Goal: Obtain resource: Download file/media

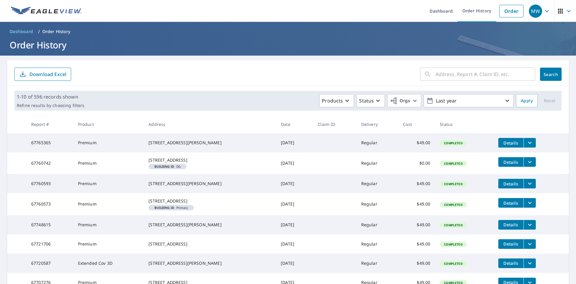
click at [528, 143] on icon "filesDropdownBtn-67765365" at bounding box center [530, 143] width 4 height 2
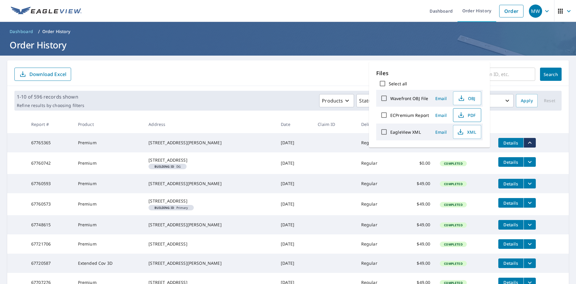
click at [469, 115] on span "PDF" at bounding box center [466, 114] width 19 height 7
click at [213, 61] on div "​ Search Download Excel" at bounding box center [288, 73] width 562 height 26
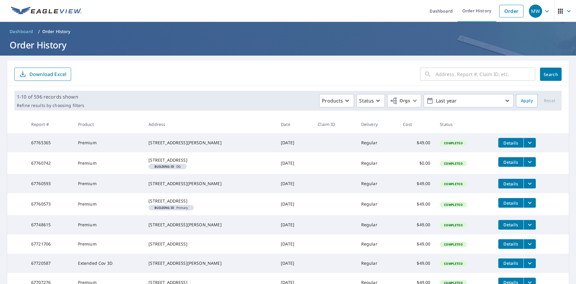
drag, startPoint x: 190, startPoint y: 146, endPoint x: 182, endPoint y: 133, distance: 15.6
click at [173, 134] on td "[STREET_ADDRESS][PERSON_NAME]" at bounding box center [210, 142] width 132 height 19
click at [200, 140] on div "[STREET_ADDRESS][PERSON_NAME]" at bounding box center [210, 143] width 123 height 6
drag, startPoint x: 153, startPoint y: 141, endPoint x: 194, endPoint y: 150, distance: 42.1
click at [194, 150] on td "[STREET_ADDRESS][PERSON_NAME]" at bounding box center [210, 142] width 132 height 19
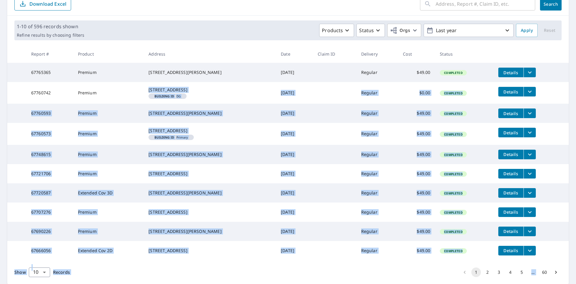
scroll to position [122, 0]
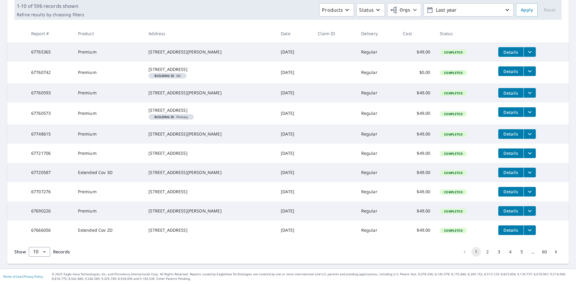
drag, startPoint x: 154, startPoint y: 161, endPoint x: 114, endPoint y: 40, distance: 127.8
click at [114, 62] on tr "67760742 Premium [STREET_ADDRESS] Building ID DG [DATE] Regular $0.00 Completed…" at bounding box center [288, 73] width 562 height 22
click at [114, 62] on td "Premium" at bounding box center [108, 73] width 71 height 22
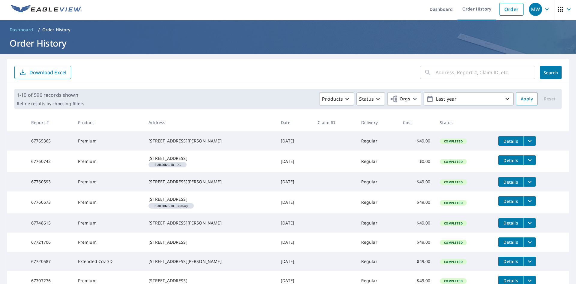
scroll to position [0, 0]
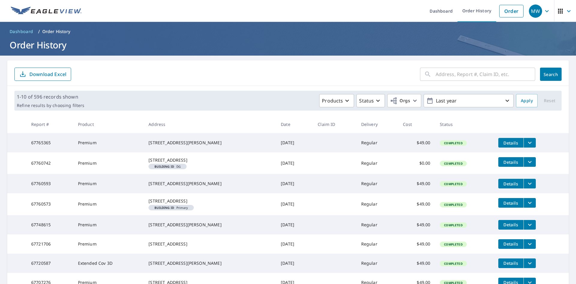
click at [311, 130] on table "Report # Product Address Date Claim ID Delivery Cost Status 67765365 Premium 55…" at bounding box center [288, 222] width 562 height 215
